Goal: Task Accomplishment & Management: Manage account settings

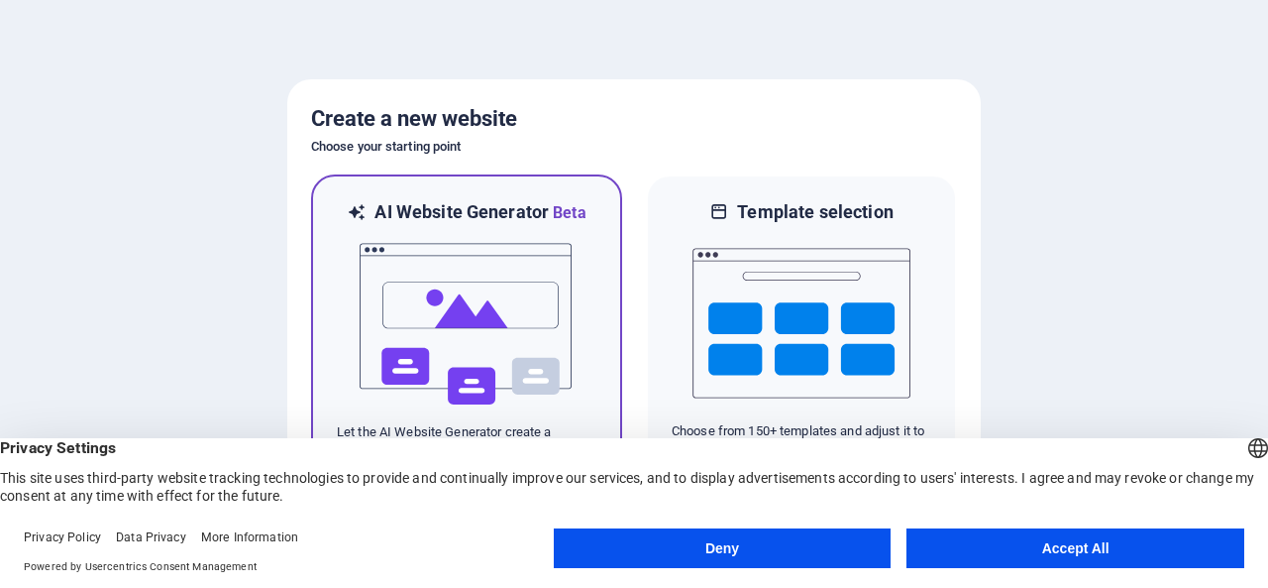
click at [581, 299] on div at bounding box center [467, 324] width 260 height 198
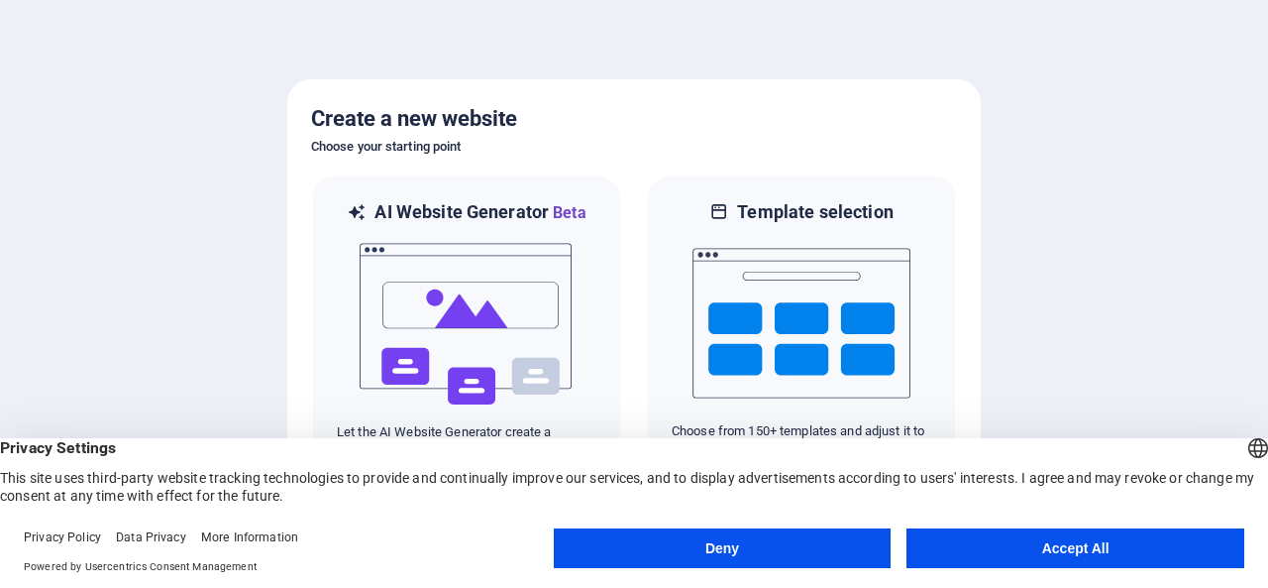
click at [1017, 539] on button "Accept All" at bounding box center [1076, 548] width 338 height 40
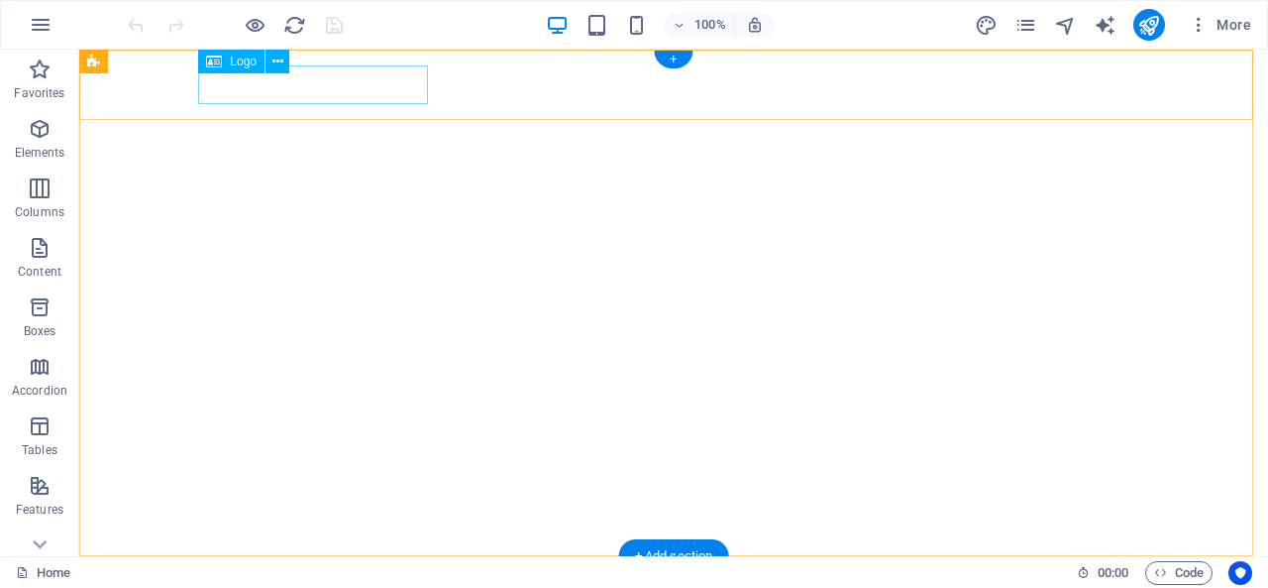
click at [286, 572] on div "[MEDICAL_DATA][GEOGRAPHIC_DATA]" at bounding box center [673, 591] width 935 height 39
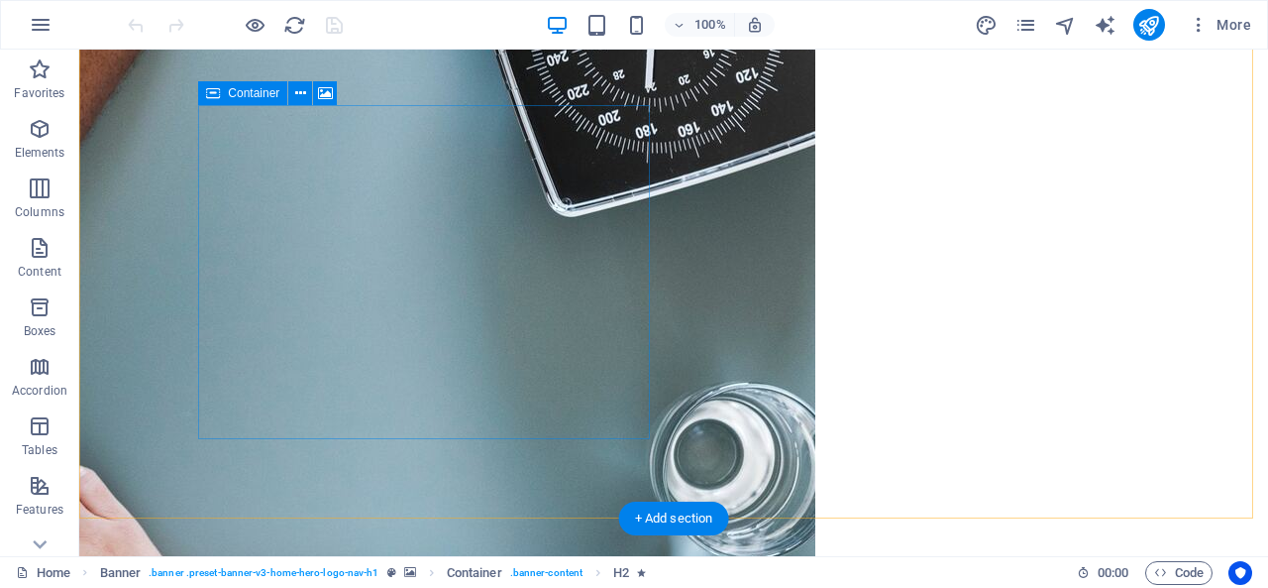
scroll to position [595, 0]
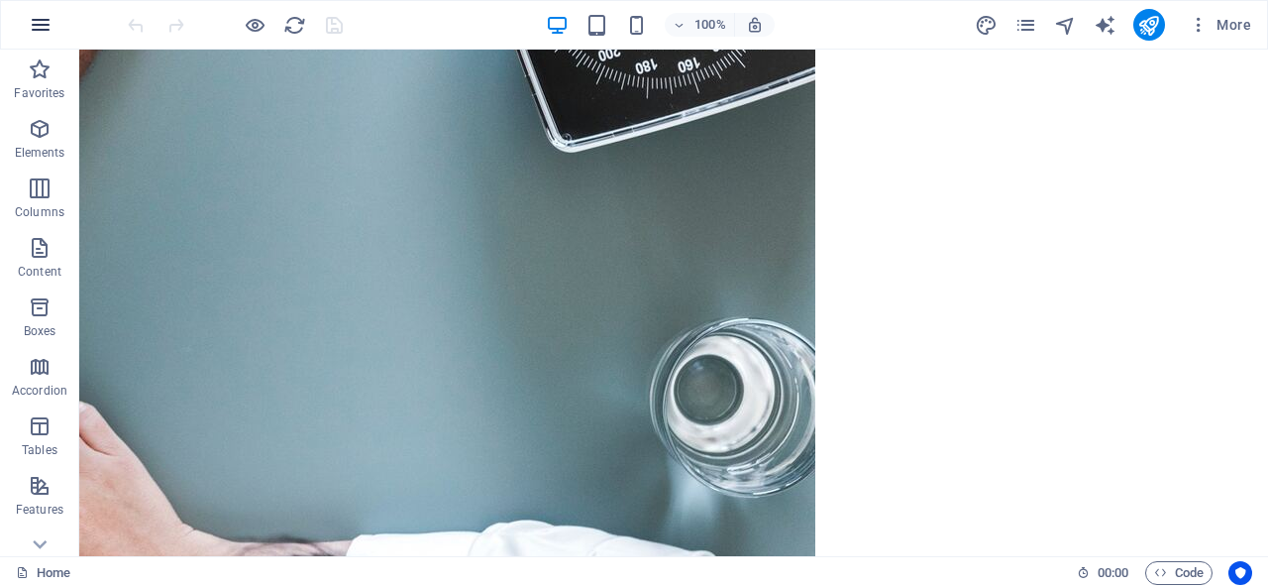
click at [32, 27] on icon "button" at bounding box center [41, 25] width 24 height 24
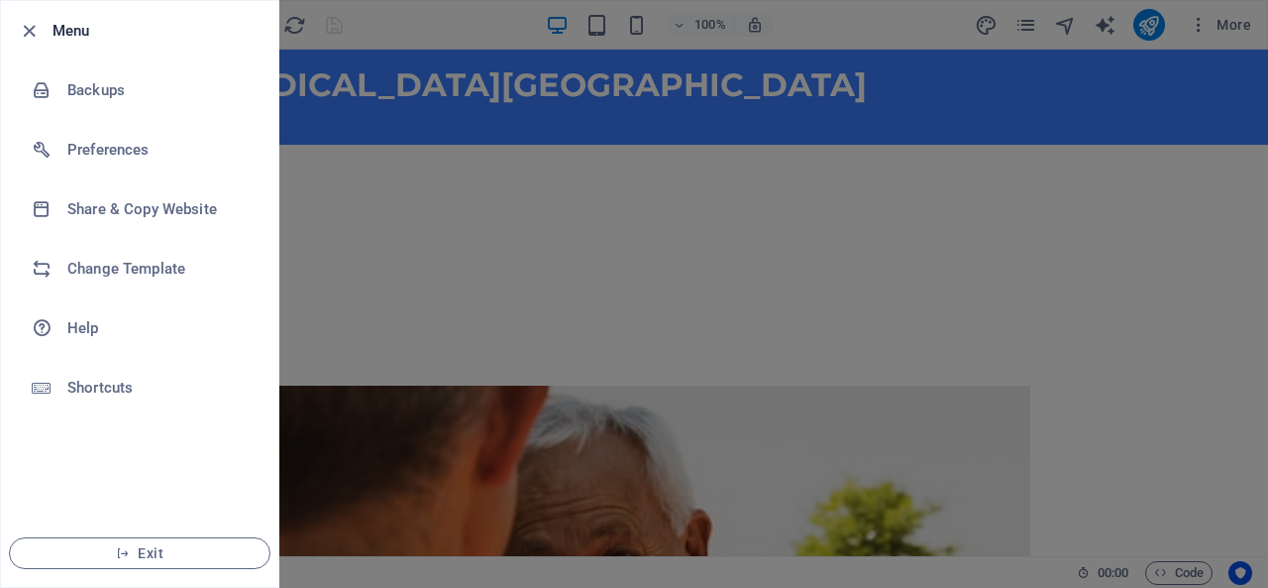
click at [416, 467] on div at bounding box center [634, 294] width 1268 height 588
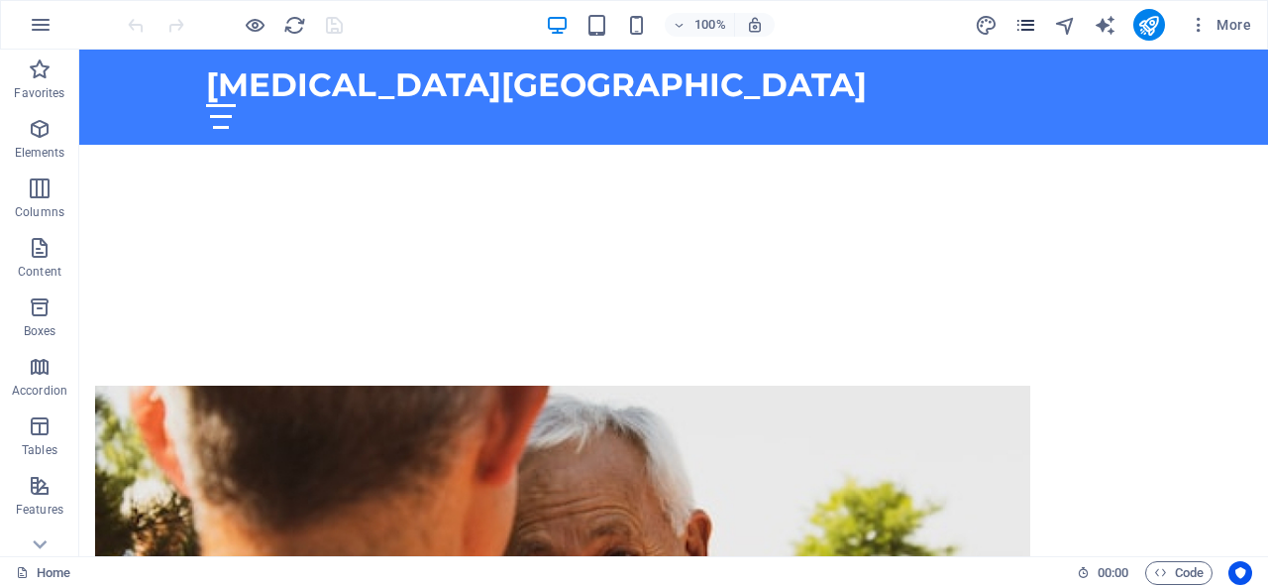
click at [1028, 31] on icon "pages" at bounding box center [1026, 25] width 23 height 23
click at [1022, 21] on icon "pages" at bounding box center [1026, 25] width 23 height 23
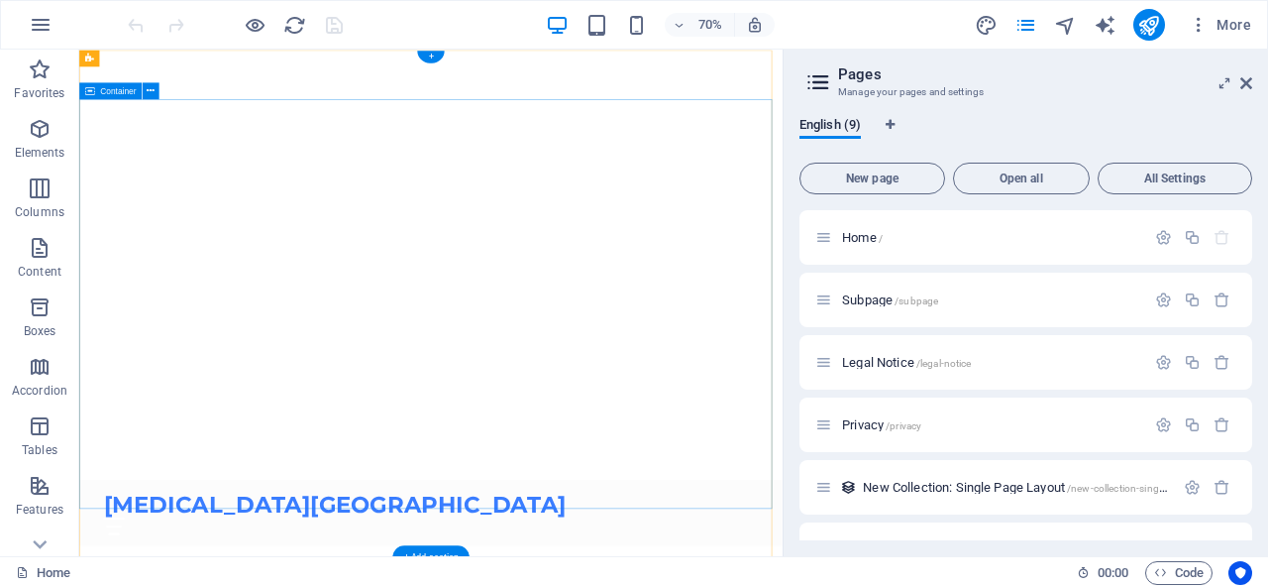
scroll to position [0, 0]
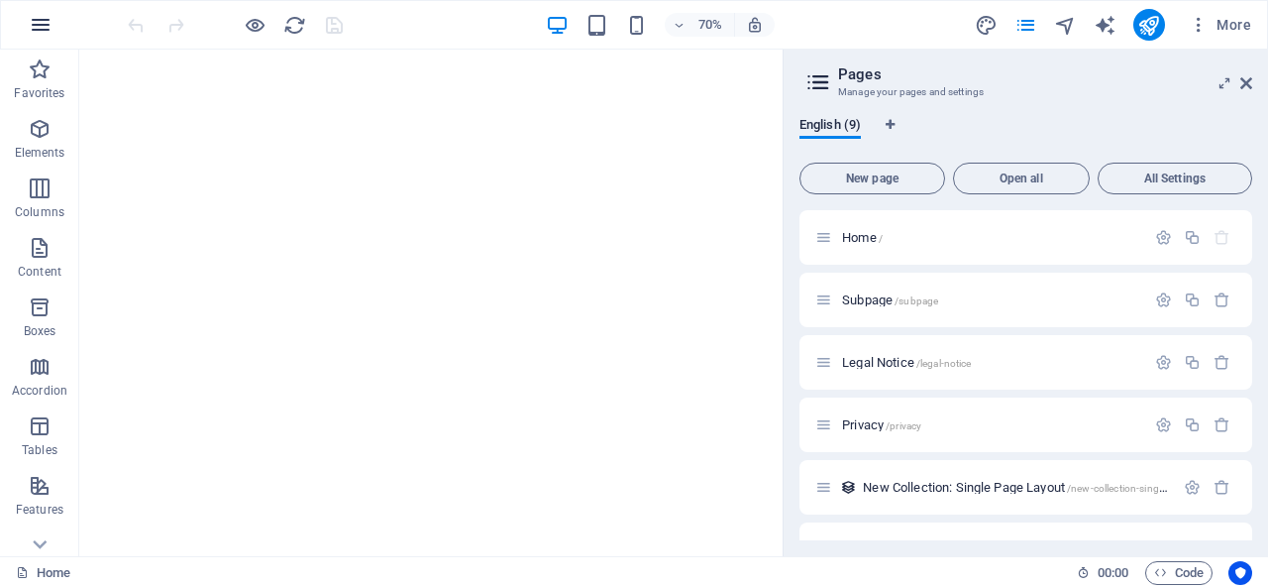
click at [48, 26] on icon "button" at bounding box center [41, 25] width 24 height 24
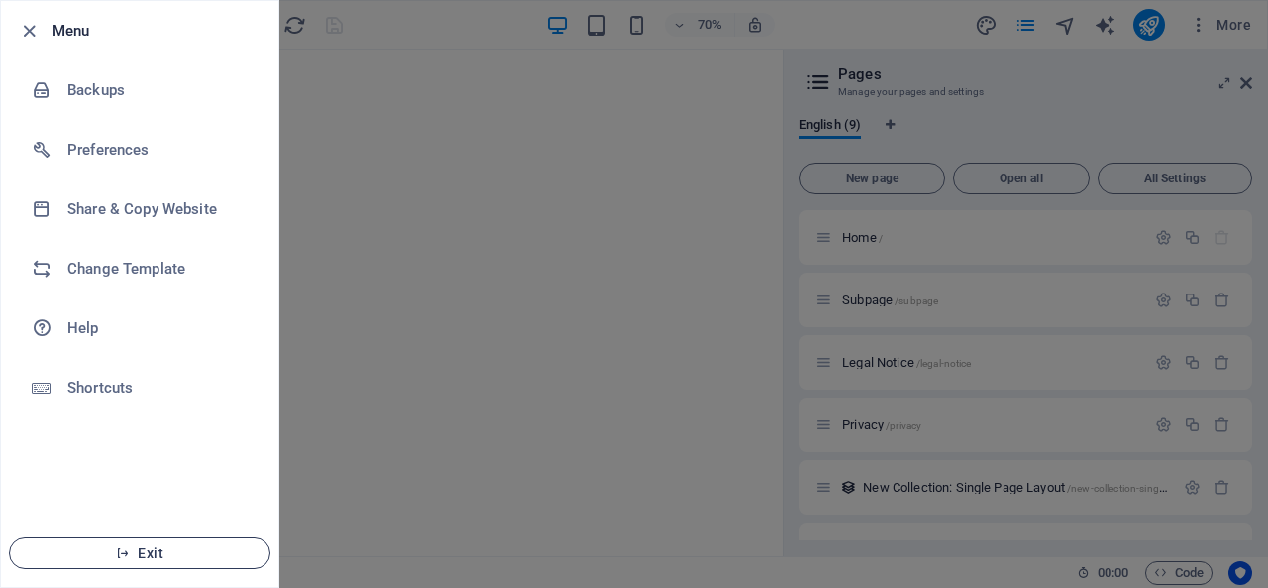
click at [129, 552] on icon "button" at bounding box center [123, 553] width 14 height 14
